Goal: Check status: Check status

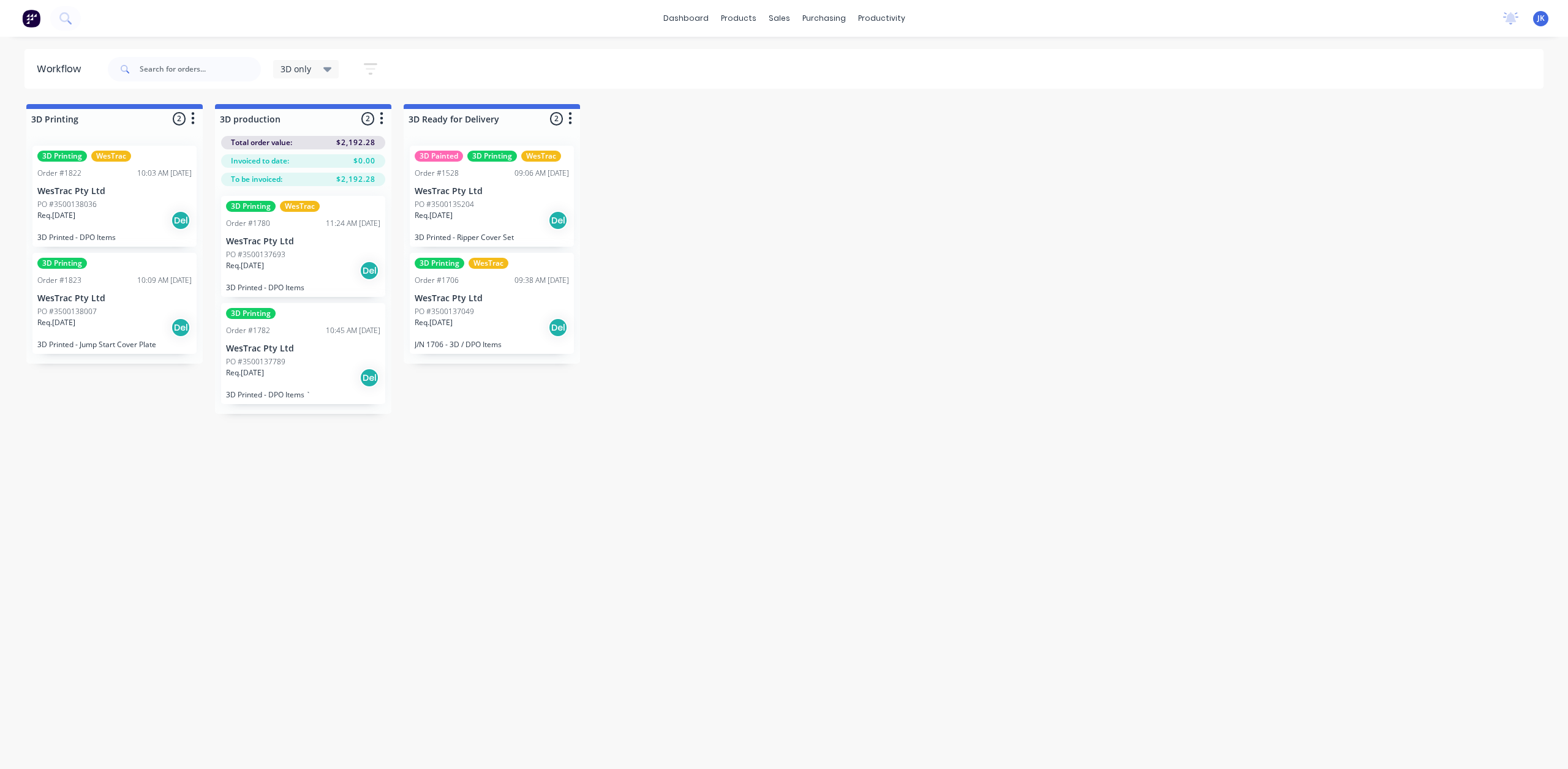
click at [304, 269] on div "Req. [DATE] Del" at bounding box center [303, 270] width 154 height 21
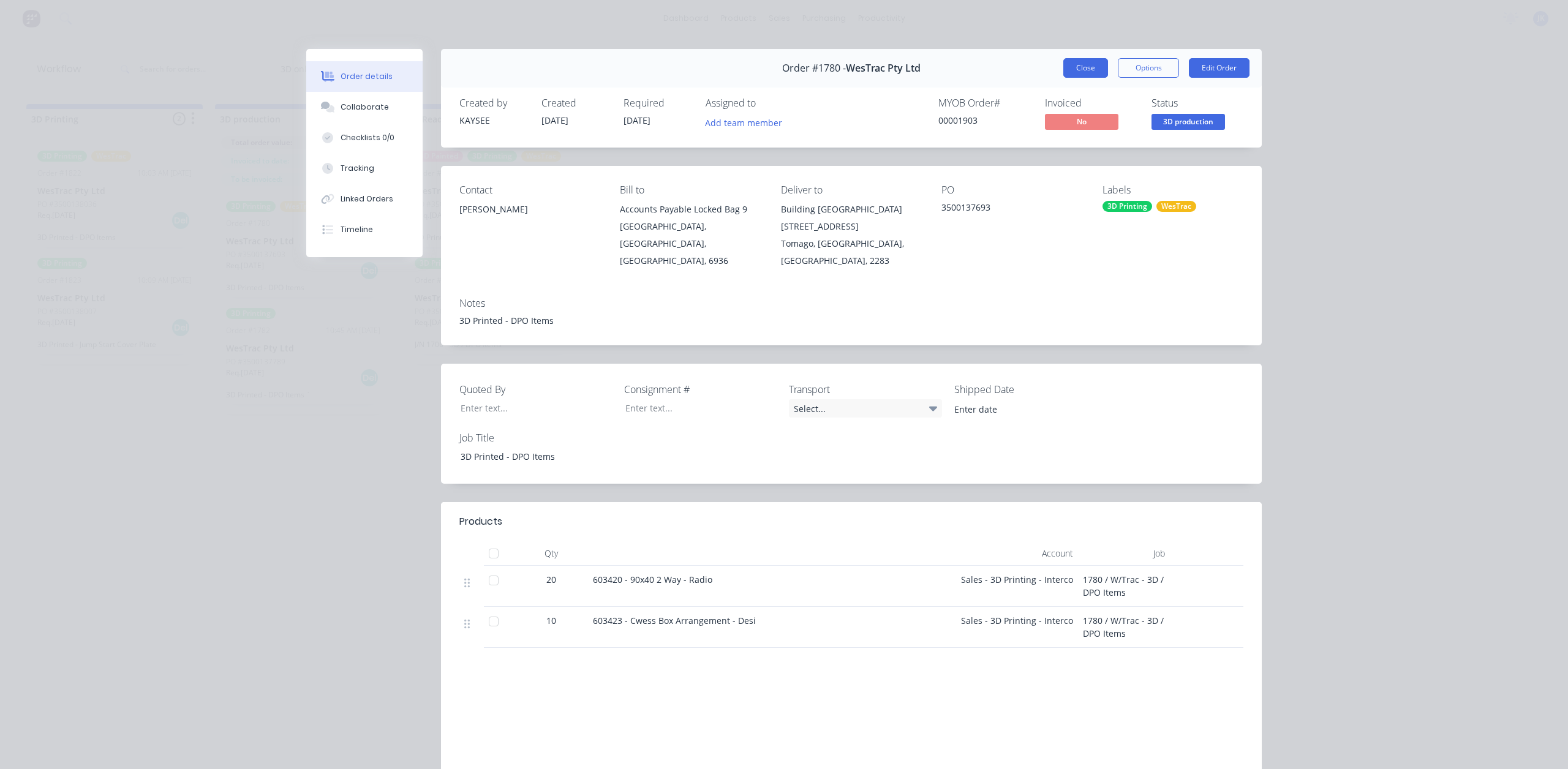
click at [1090, 69] on button "Close" at bounding box center [1085, 68] width 45 height 19
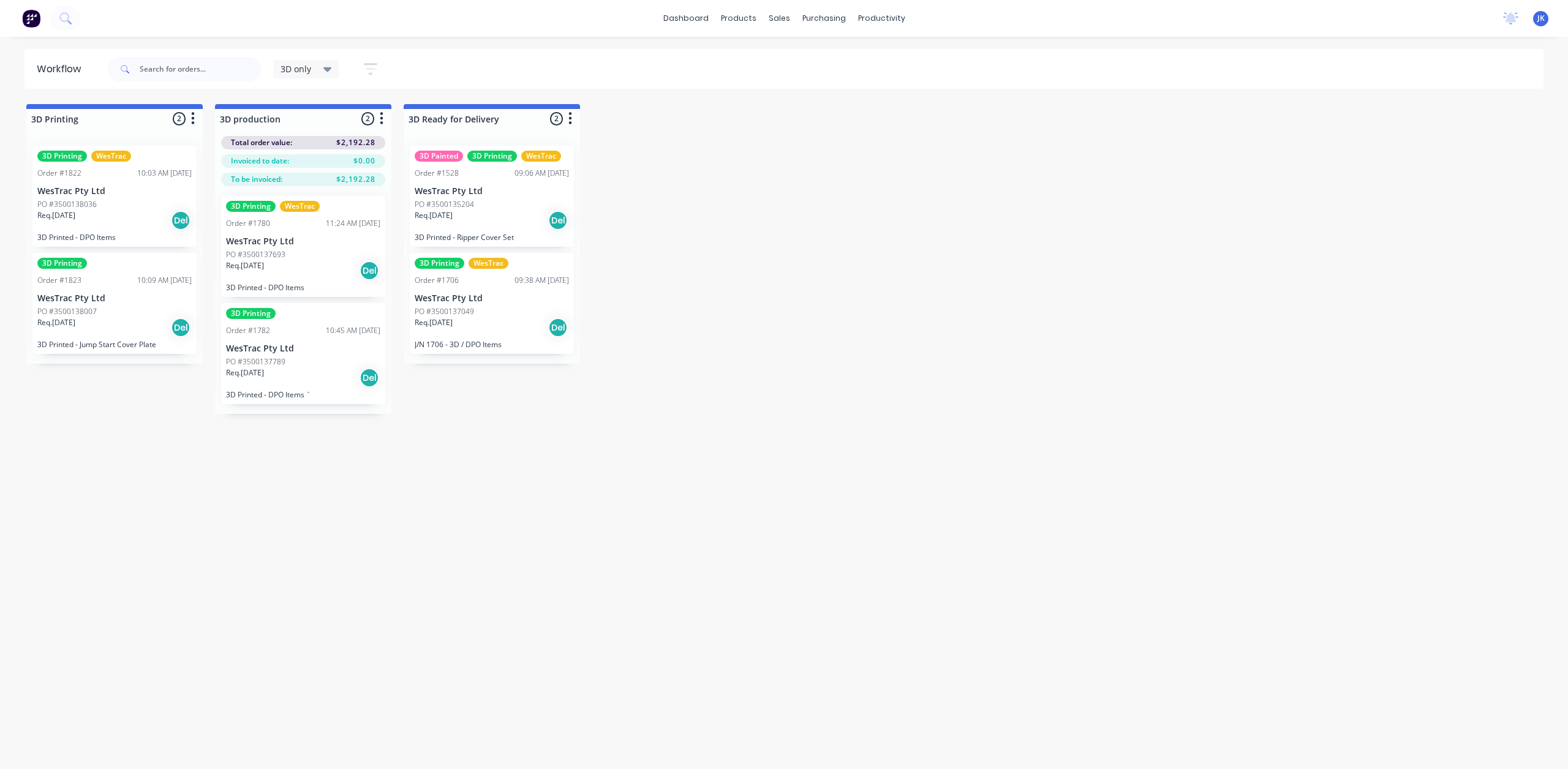
click at [306, 263] on div "Req. [DATE] Del" at bounding box center [303, 270] width 154 height 21
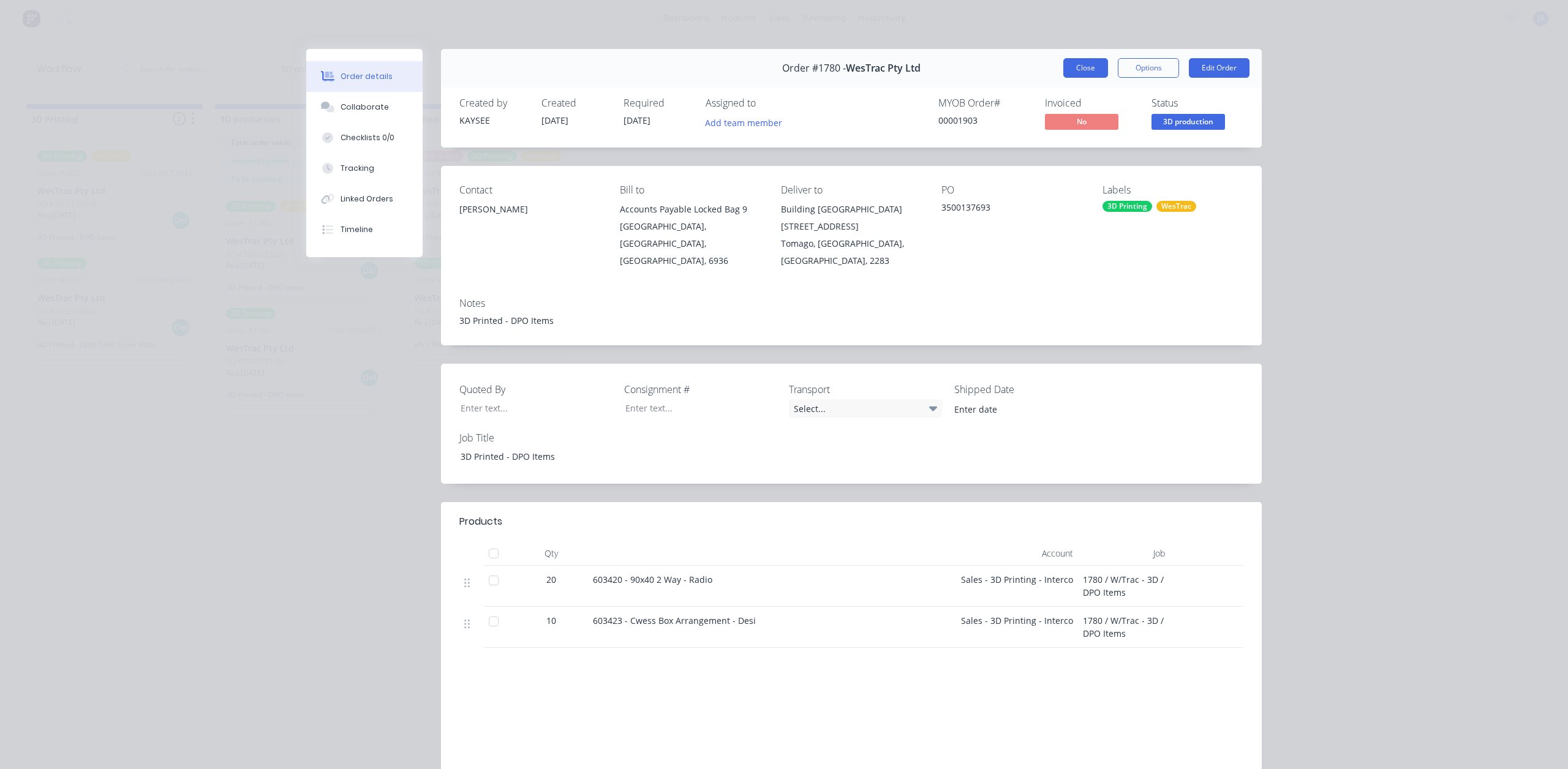
click at [1091, 63] on button "Close" at bounding box center [1085, 68] width 45 height 19
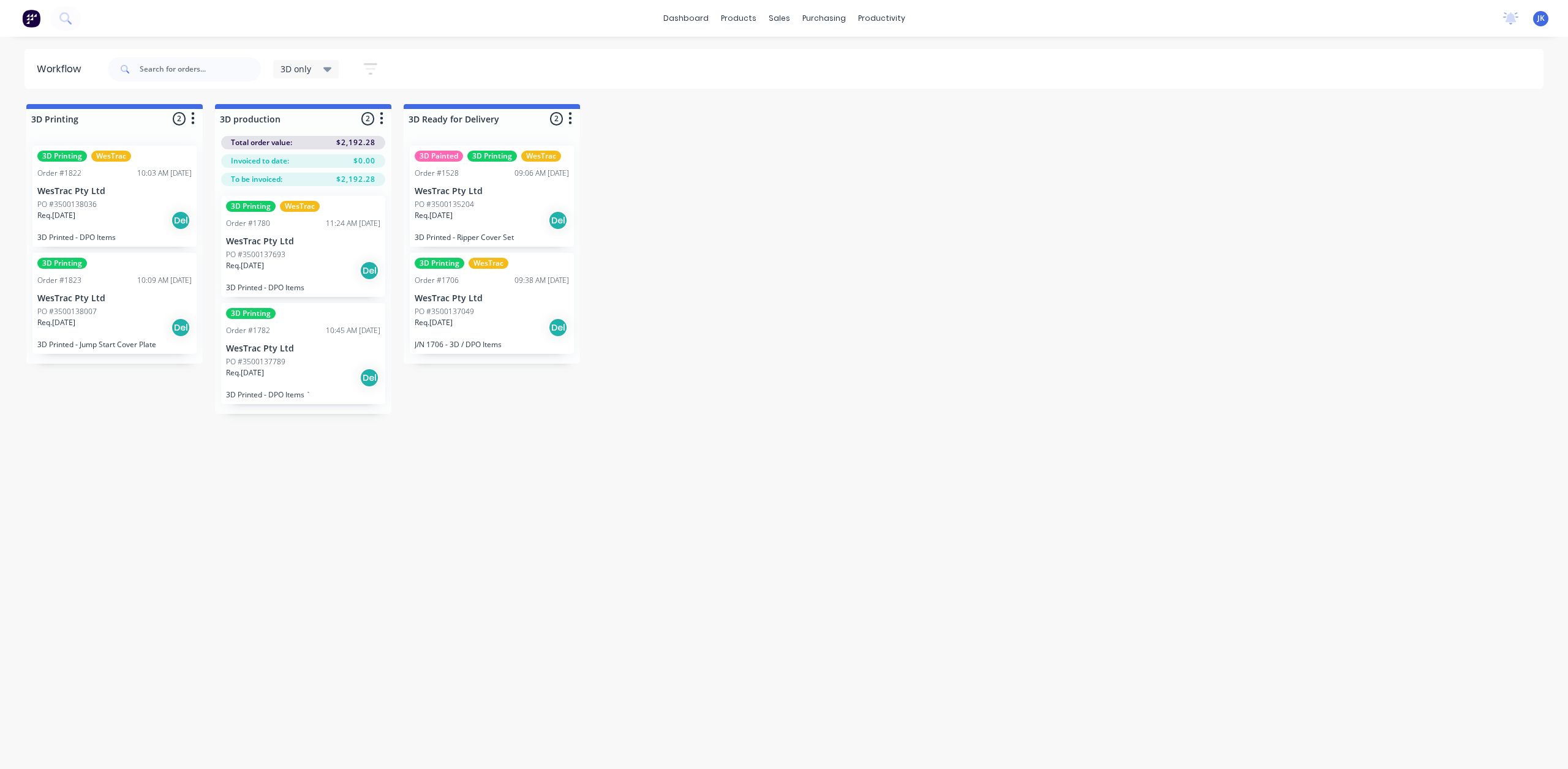
click at [311, 271] on div "Req. [DATE] Del" at bounding box center [303, 270] width 154 height 21
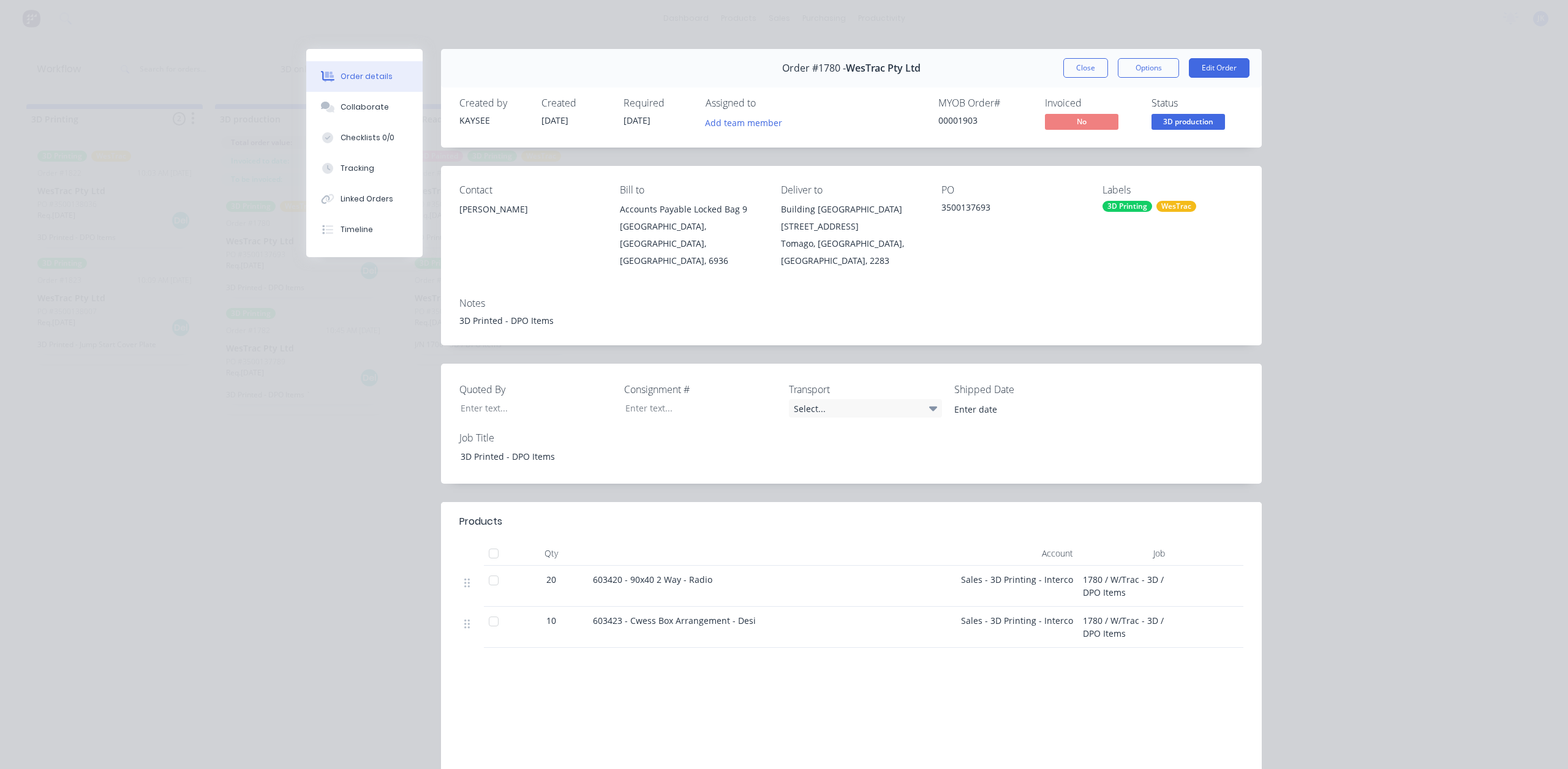
drag, startPoint x: 749, startPoint y: 605, endPoint x: 718, endPoint y: 585, distance: 36.9
click at [718, 585] on div "20 603420 - 90x40 2 Way - Radio Sales - 3D Printing - Interco 1780 / W/Trac - 3…" at bounding box center [851, 606] width 784 height 82
click at [712, 656] on div "Products Qty Account Job 20 603420 - 90x40 2 Way - Radio Sales - 3D Printing - …" at bounding box center [851, 675] width 820 height 345
click at [1076, 68] on button "Close" at bounding box center [1085, 68] width 45 height 19
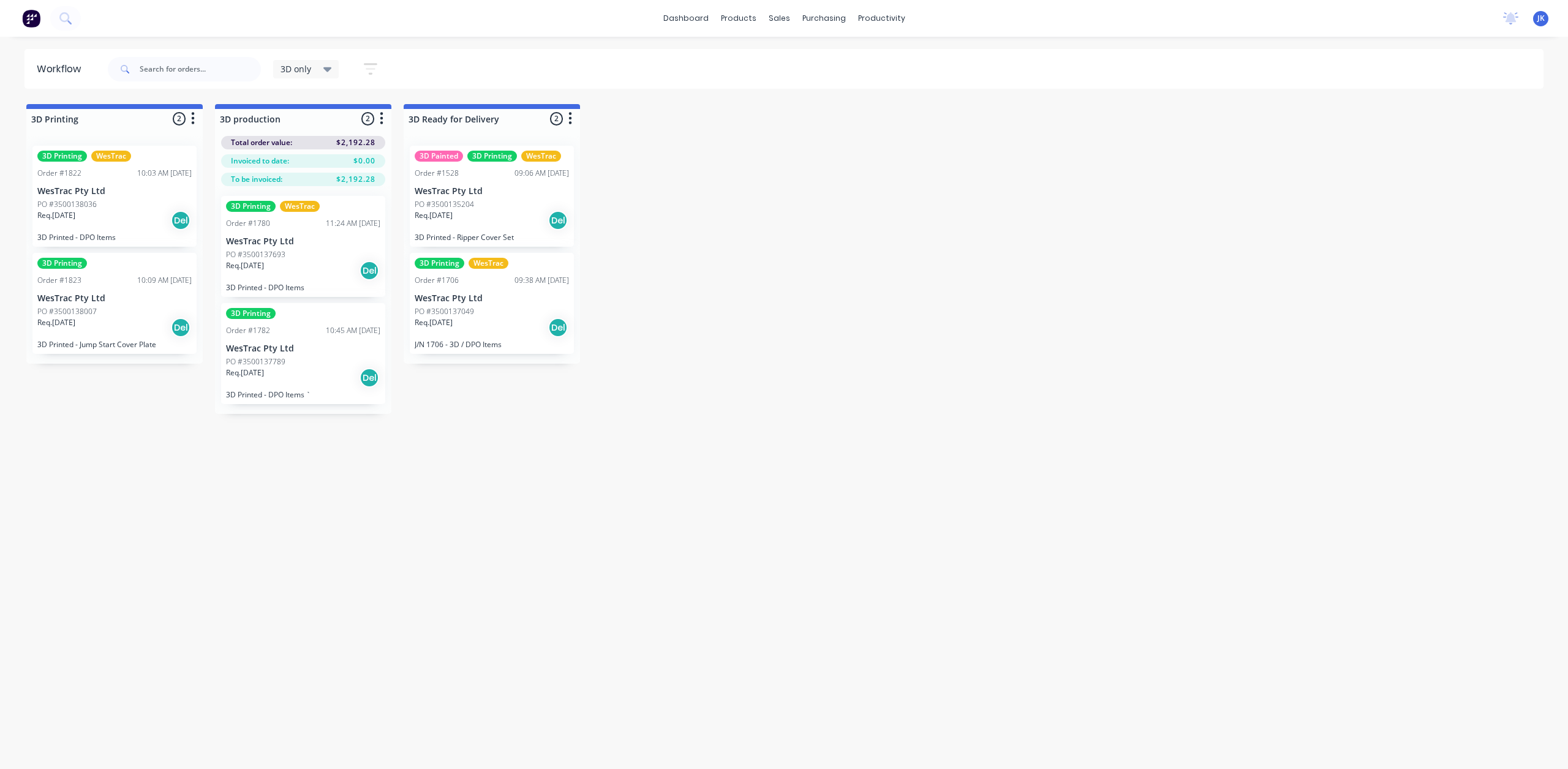
click at [345, 350] on p "WesTrac Pty Ltd" at bounding box center [303, 349] width 154 height 11
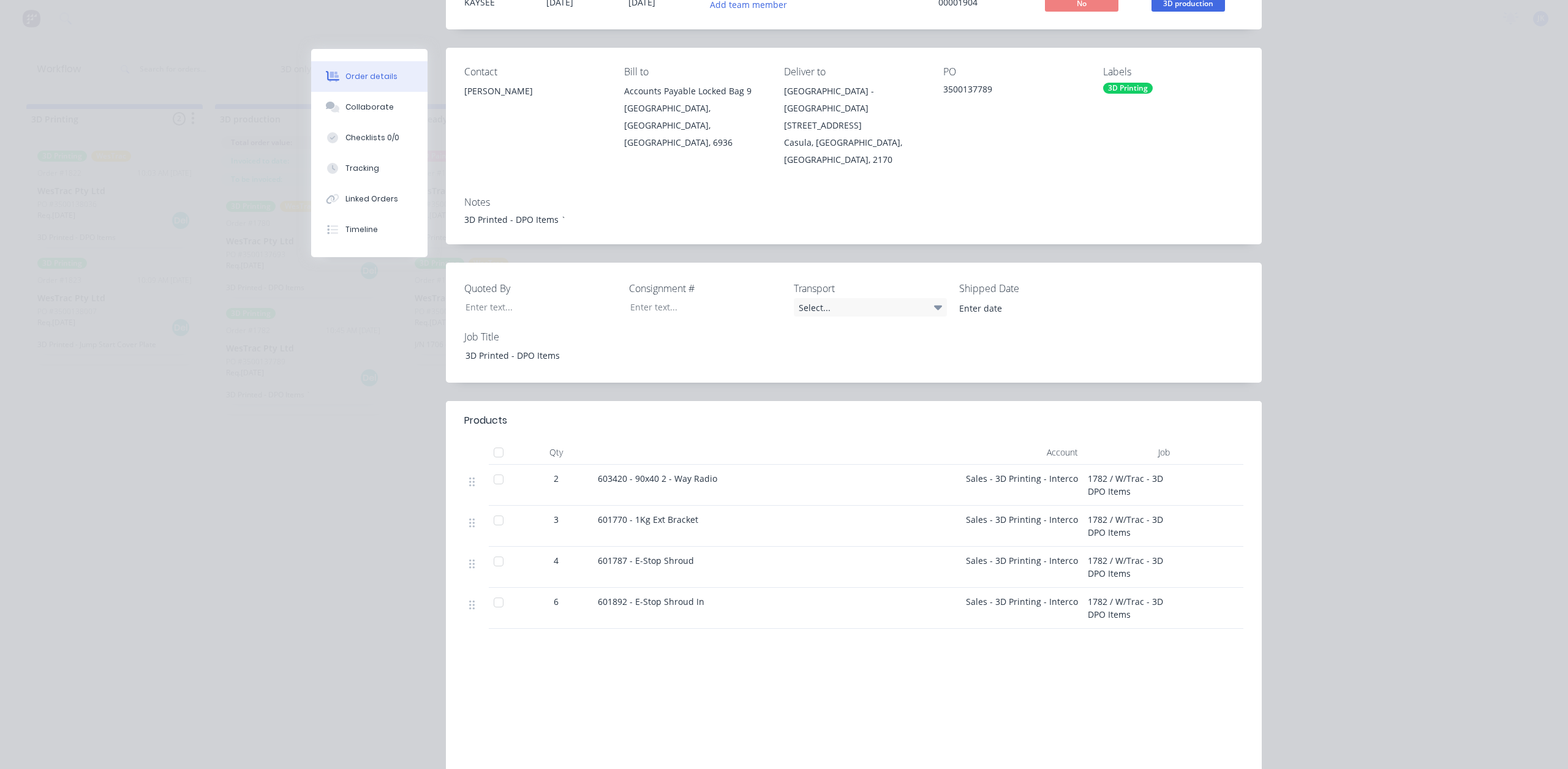
scroll to position [123, 0]
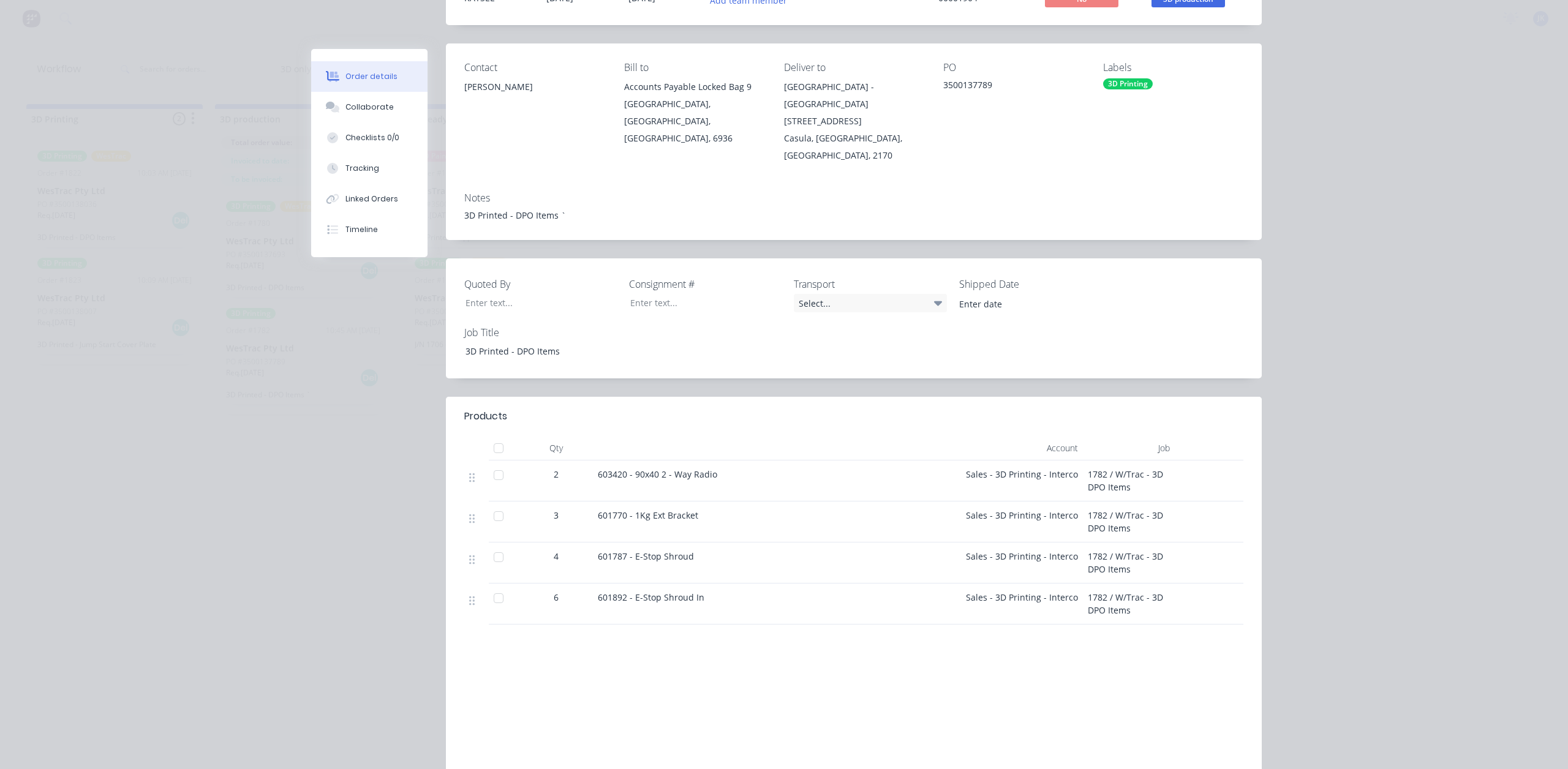
click at [723, 468] on div "603420 - 90x40 2 - Way Radio" at bounding box center [776, 474] width 357 height 13
drag, startPoint x: 604, startPoint y: 522, endPoint x: 619, endPoint y: 524, distance: 15.1
click at [619, 551] on span "601787 - E-Stop Shroud" at bounding box center [646, 556] width 96 height 11
click at [709, 550] on div "601787 - E-Stop Shroud" at bounding box center [776, 556] width 357 height 13
